Goal: Task Accomplishment & Management: Complete application form

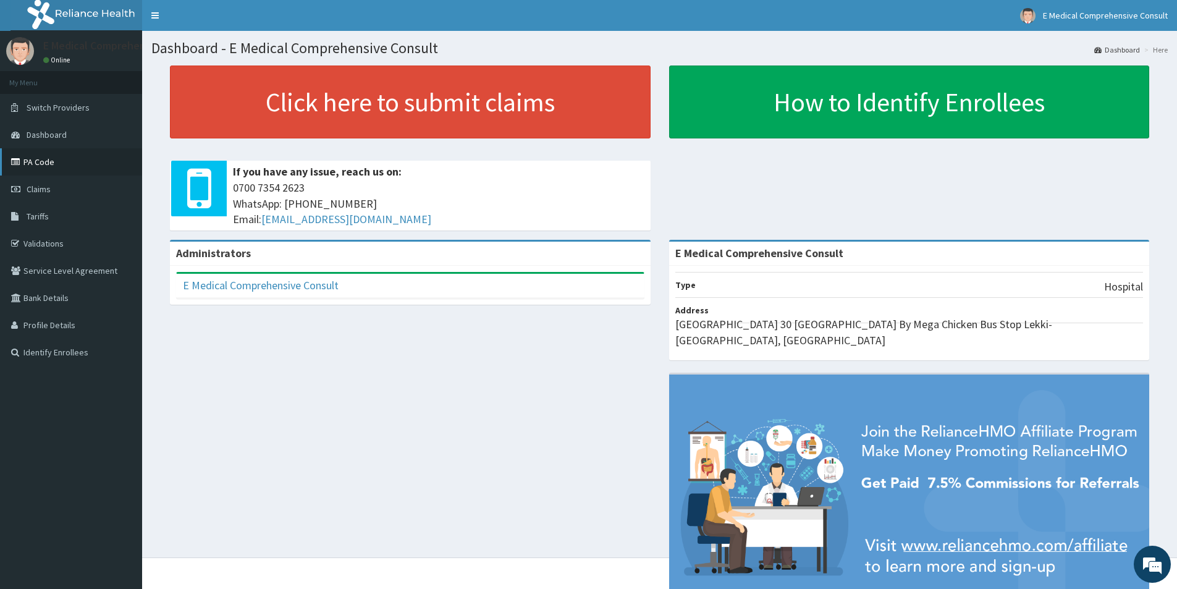
click at [33, 158] on link "PA Code" at bounding box center [71, 161] width 142 height 27
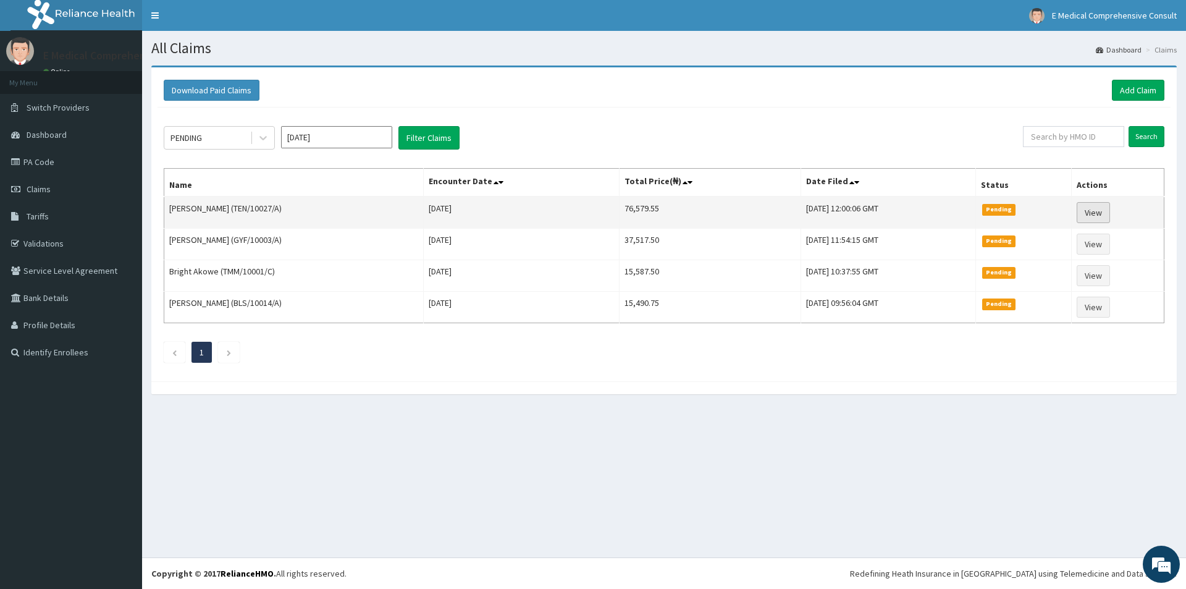
click at [1104, 211] on link "View" at bounding box center [1093, 212] width 33 height 21
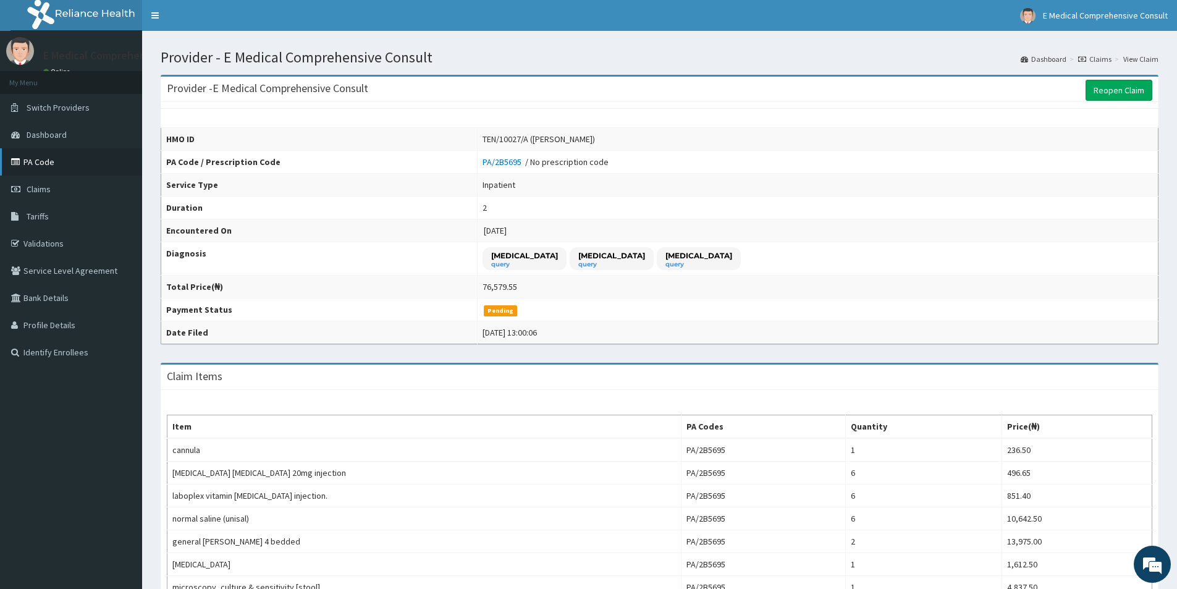
click at [37, 167] on link "PA Code" at bounding box center [71, 161] width 142 height 27
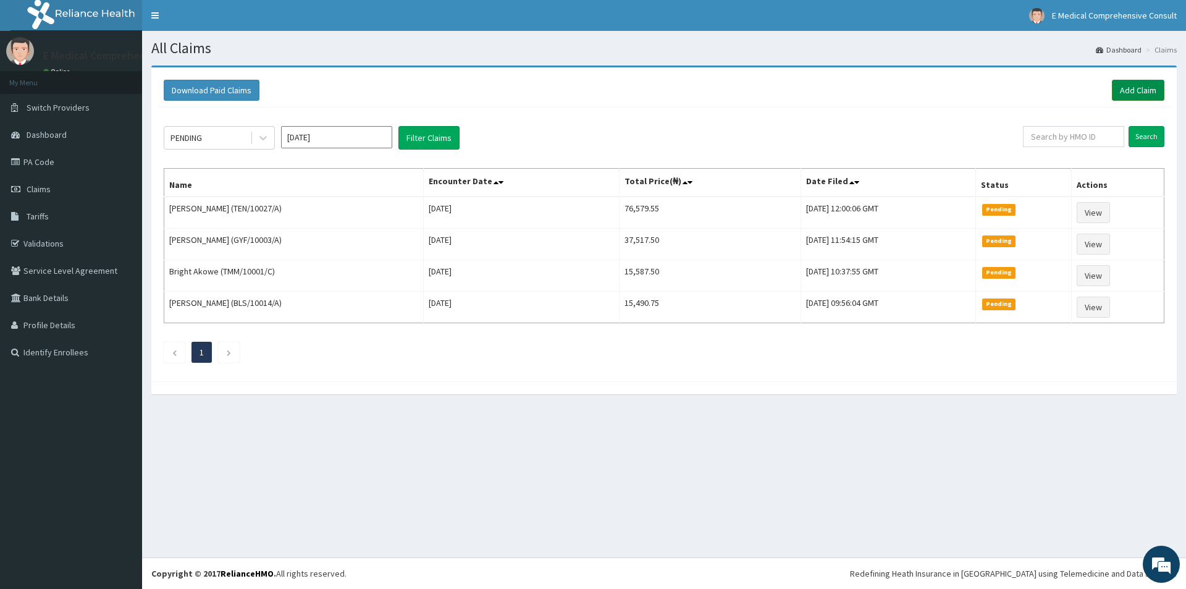
click at [1144, 94] on link "Add Claim" at bounding box center [1138, 90] width 53 height 21
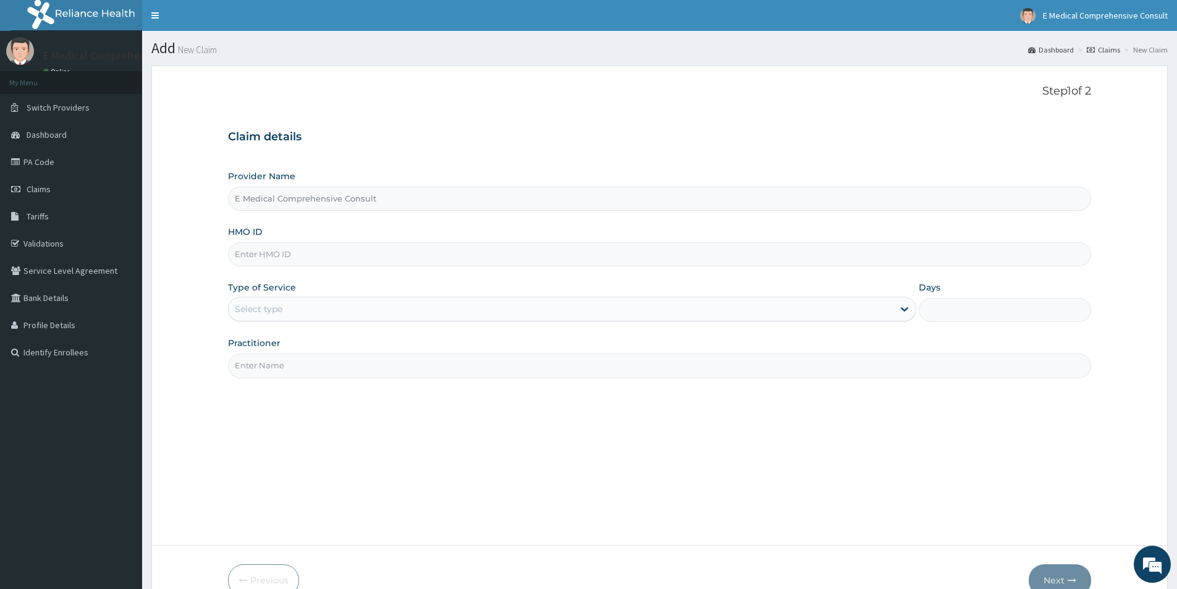
click at [336, 205] on input "E Medical Comprehensive Consult" at bounding box center [659, 199] width 863 height 24
click at [324, 251] on input "HMO ID" at bounding box center [659, 254] width 863 height 24
paste input "TEN/10027/A"
type input "TEN/10027/A"
click at [308, 318] on div "Select type" at bounding box center [561, 309] width 665 height 20
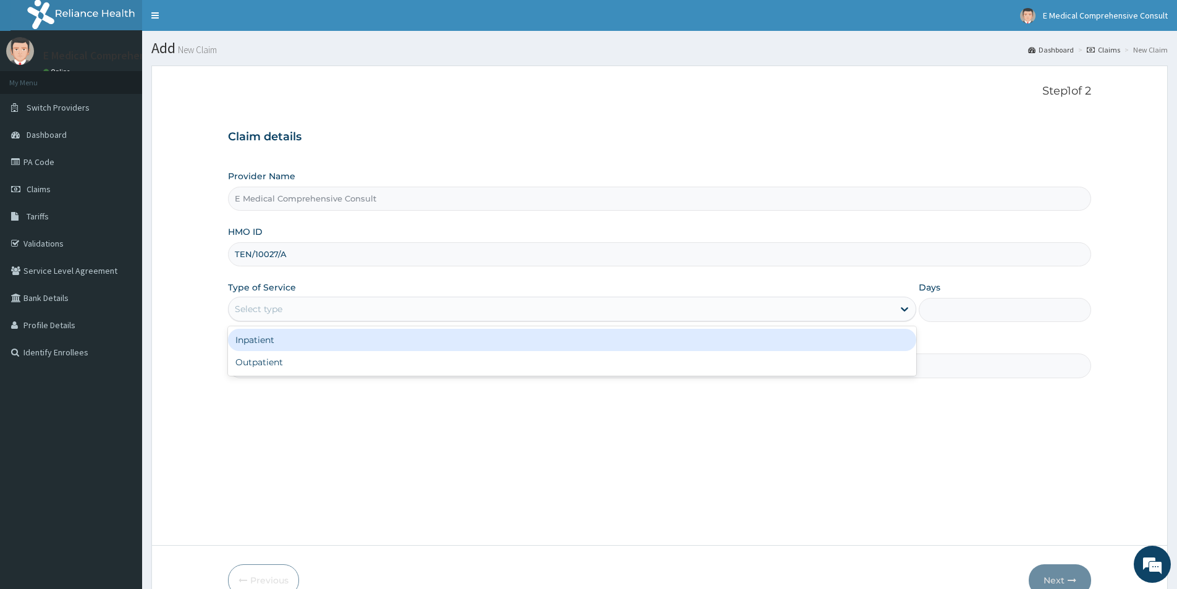
click at [301, 345] on div "Inpatient" at bounding box center [572, 340] width 688 height 22
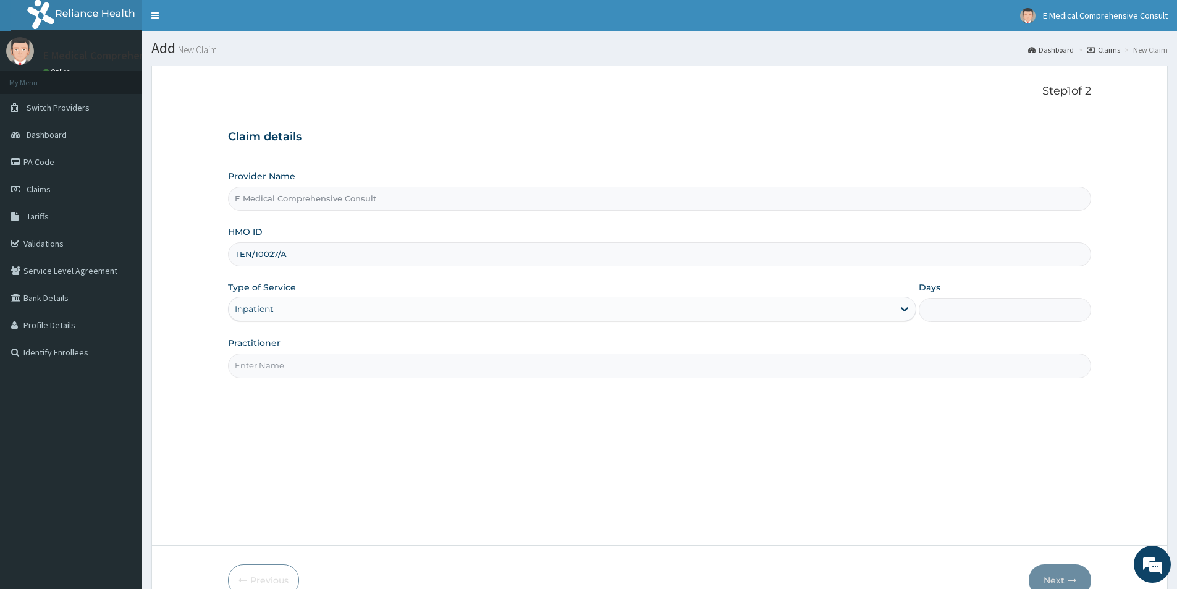
click at [295, 362] on input "Practitioner" at bounding box center [659, 365] width 863 height 24
type input "DR. OKAFOR"
click at [954, 305] on input "Days" at bounding box center [1005, 310] width 172 height 24
type input "2"
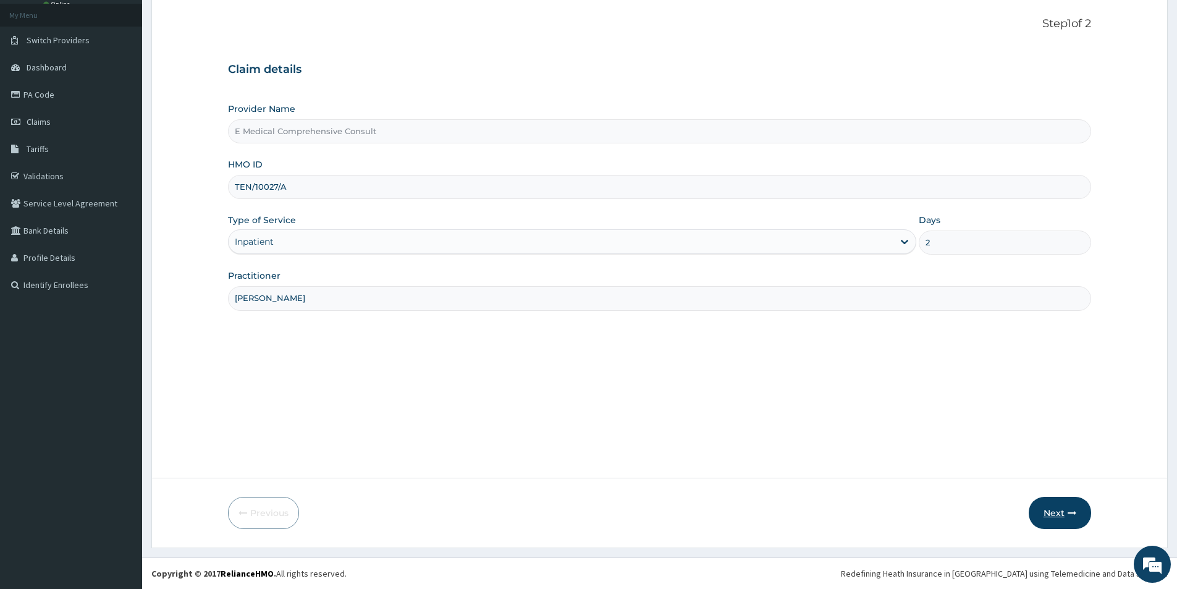
click at [1051, 515] on button "Next" at bounding box center [1060, 513] width 62 height 32
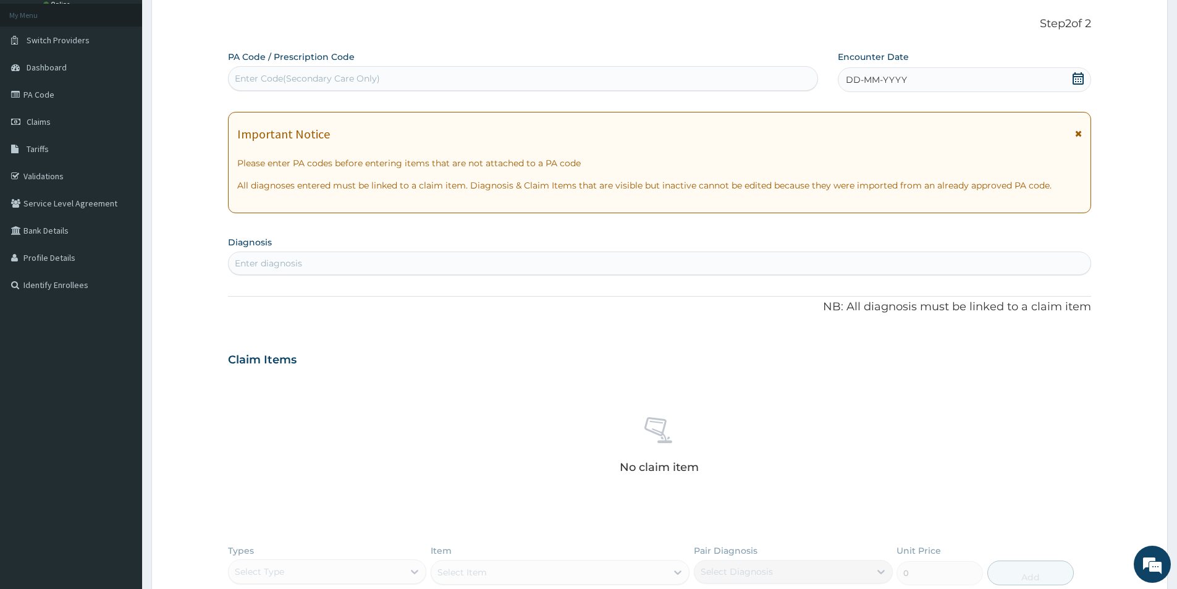
click at [270, 74] on div "Enter Code(Secondary Care Only)" at bounding box center [307, 78] width 145 height 12
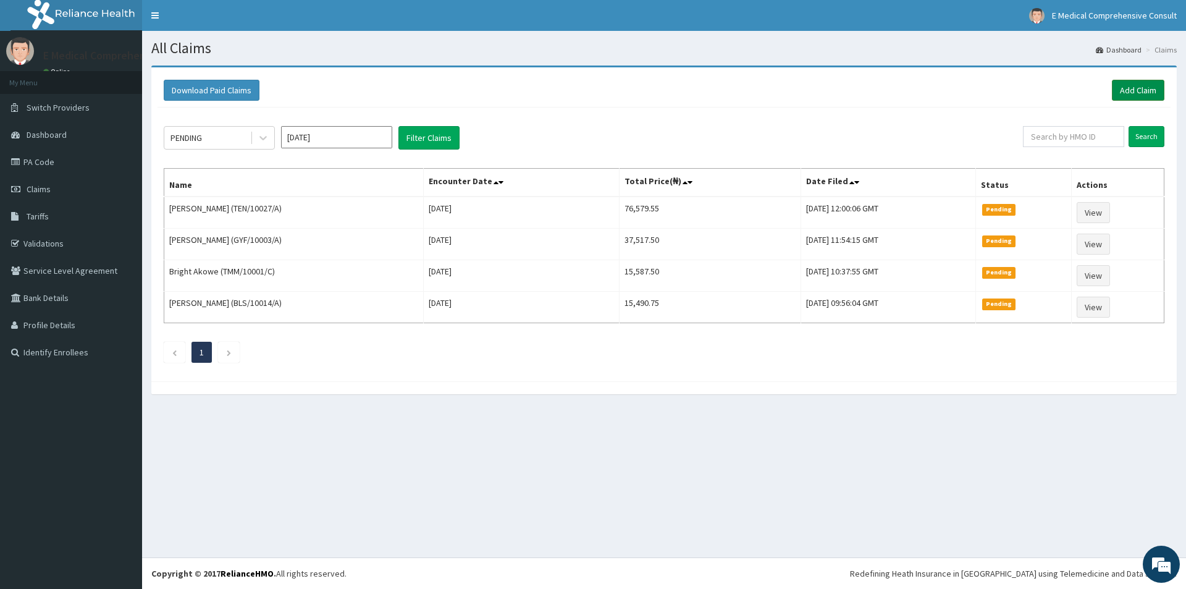
click at [1121, 88] on link "Add Claim" at bounding box center [1138, 90] width 53 height 21
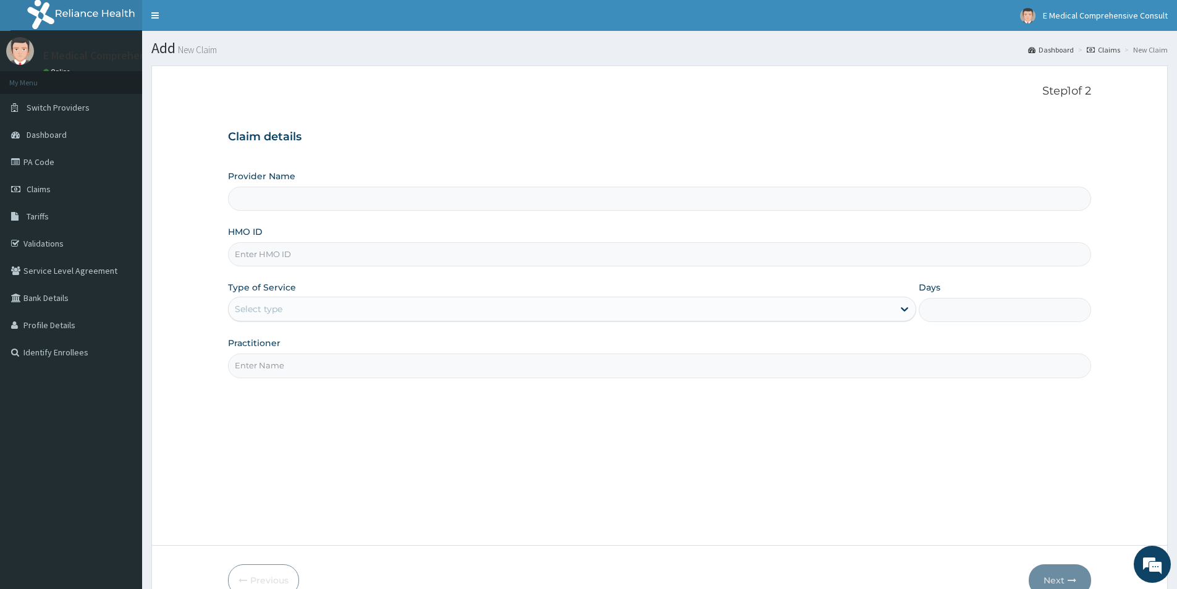
type input "E Medical Comprehensive Consult"
click at [313, 255] on input "HMO ID" at bounding box center [659, 254] width 863 height 24
paste input "TEN/10027/A"
type input "TEN/10027/A"
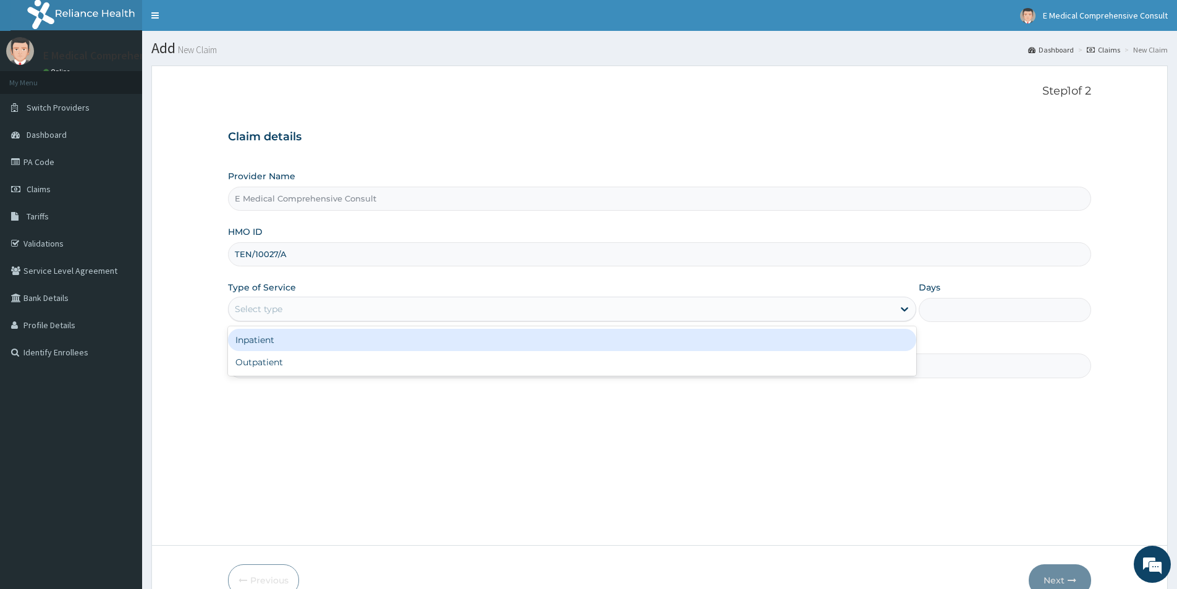
click at [306, 302] on div "Select type" at bounding box center [561, 309] width 665 height 20
click at [305, 342] on div "Inpatient" at bounding box center [572, 340] width 688 height 22
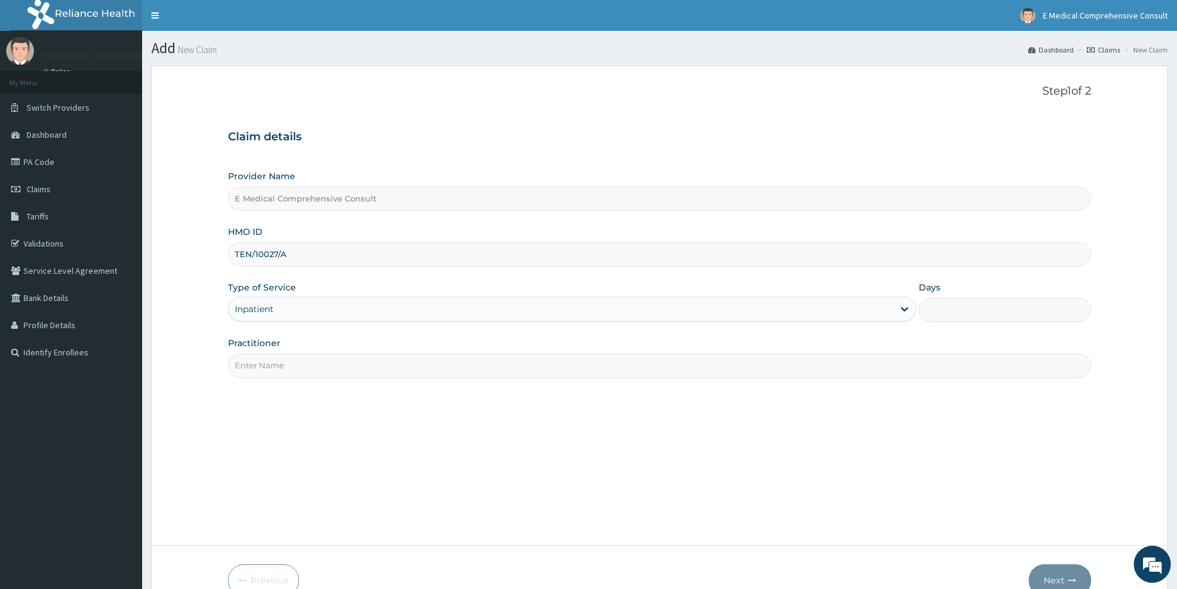
click at [307, 368] on input "Practitioner" at bounding box center [659, 365] width 863 height 24
type input "DR. OKAFOR"
click at [937, 309] on input "Days" at bounding box center [1005, 310] width 172 height 24
type input "1"
click at [1051, 576] on button "Next" at bounding box center [1060, 580] width 62 height 32
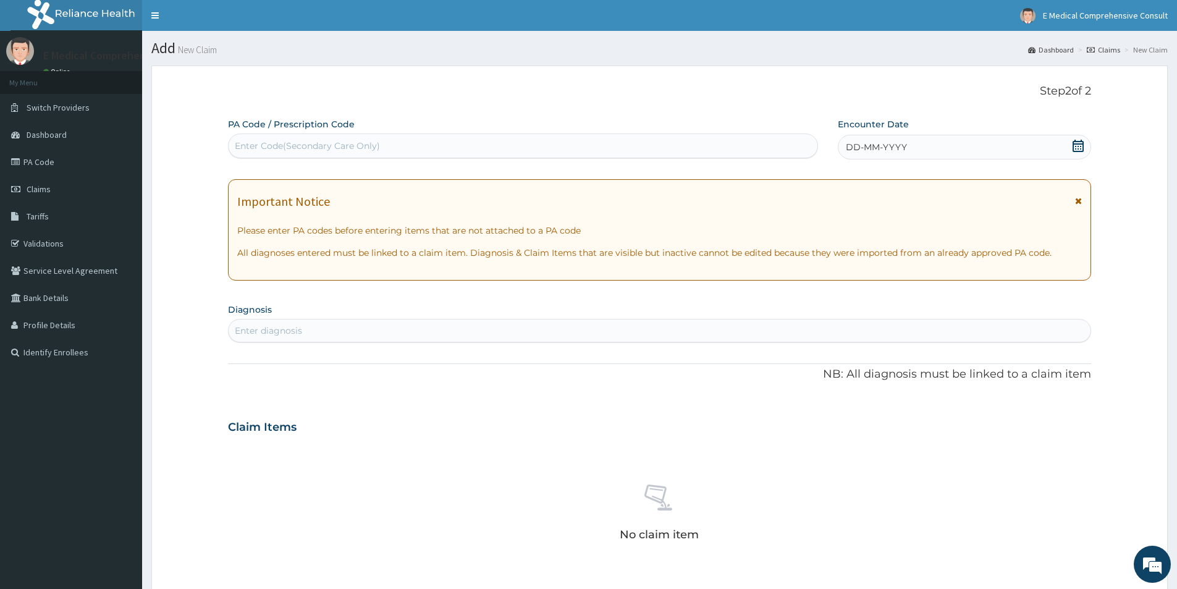
click at [397, 151] on div "Enter Code(Secondary Care Only)" at bounding box center [523, 146] width 589 height 20
paste input "PA/FF943C"
type input "PA/FF943C"
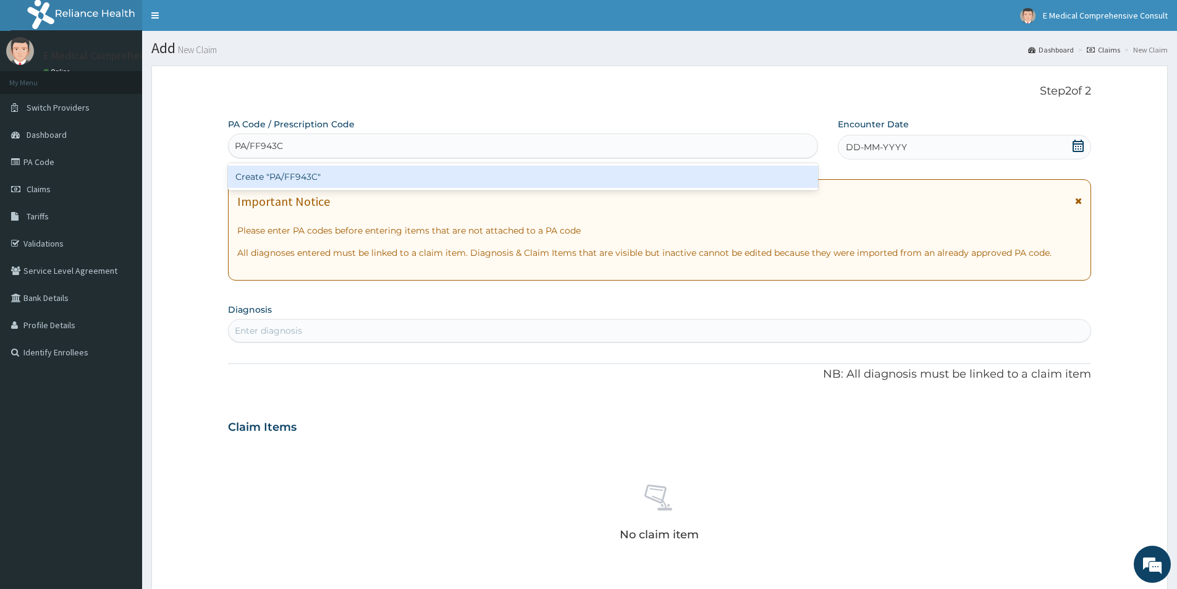
click at [492, 179] on div "Create "PA/FF943C"" at bounding box center [523, 177] width 590 height 22
